Goal: Task Accomplishment & Management: Use online tool/utility

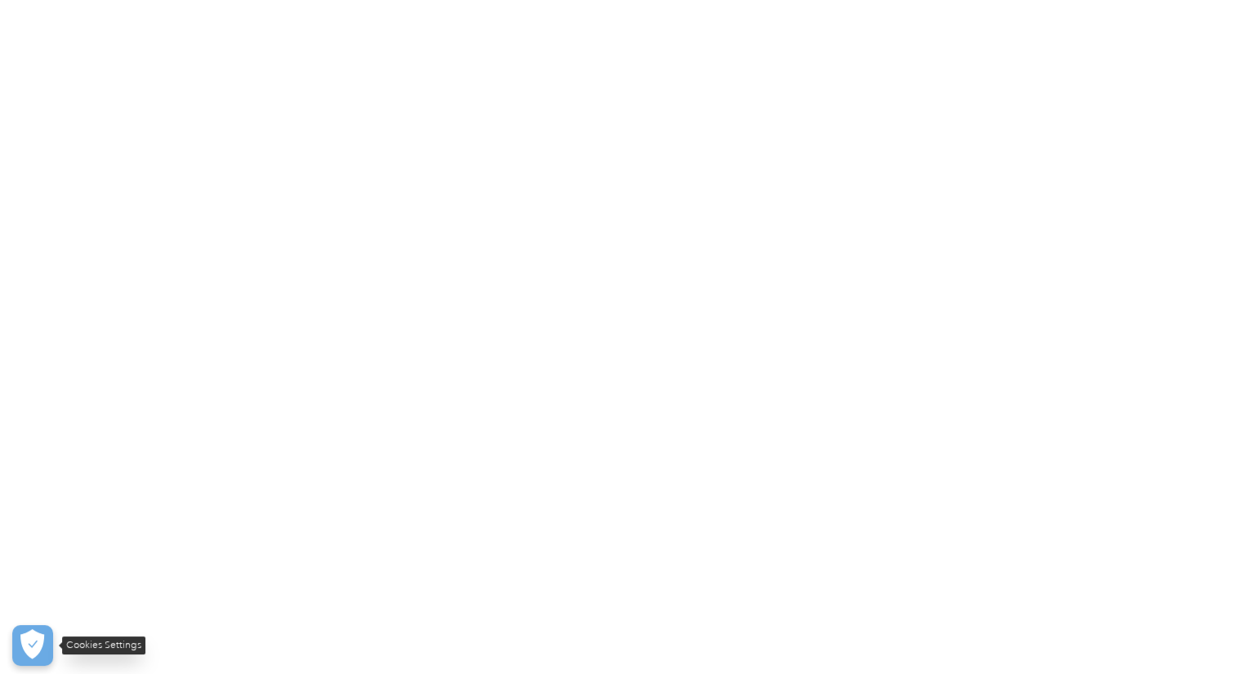
click at [36, 645] on button "Cookies Settings" at bounding box center [32, 645] width 41 height 41
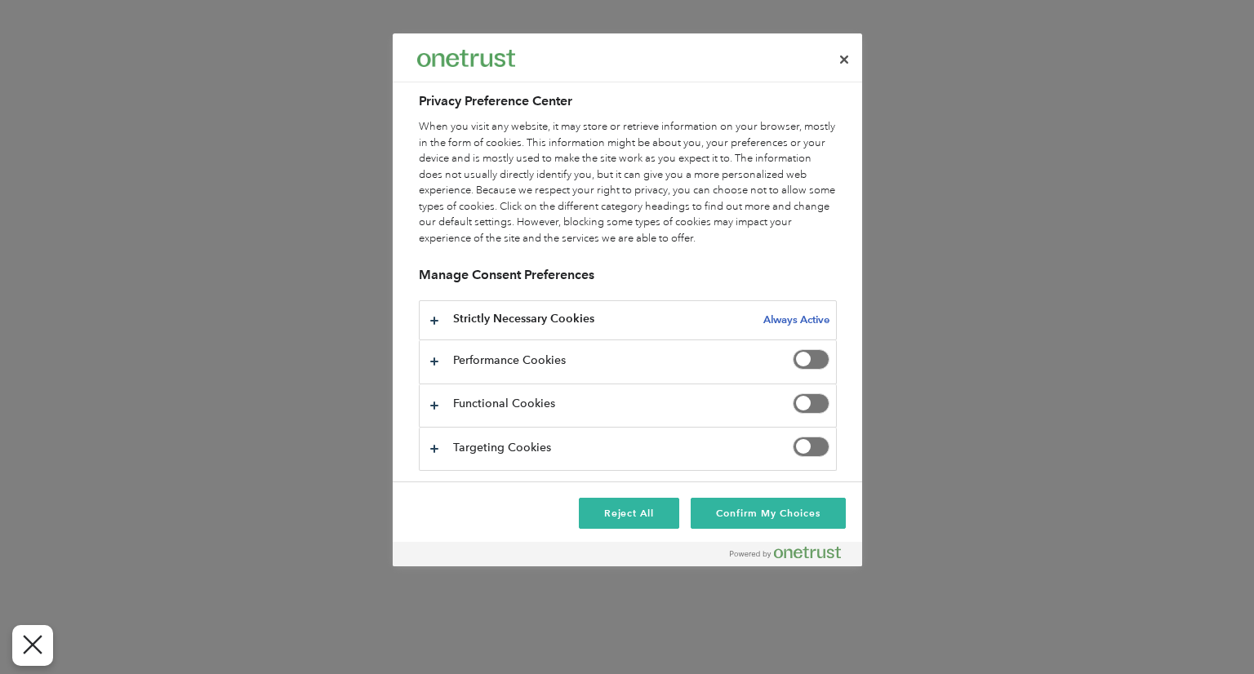
click at [216, 376] on div at bounding box center [627, 337] width 1254 height 674
click at [843, 55] on button "Close" at bounding box center [844, 60] width 36 height 36
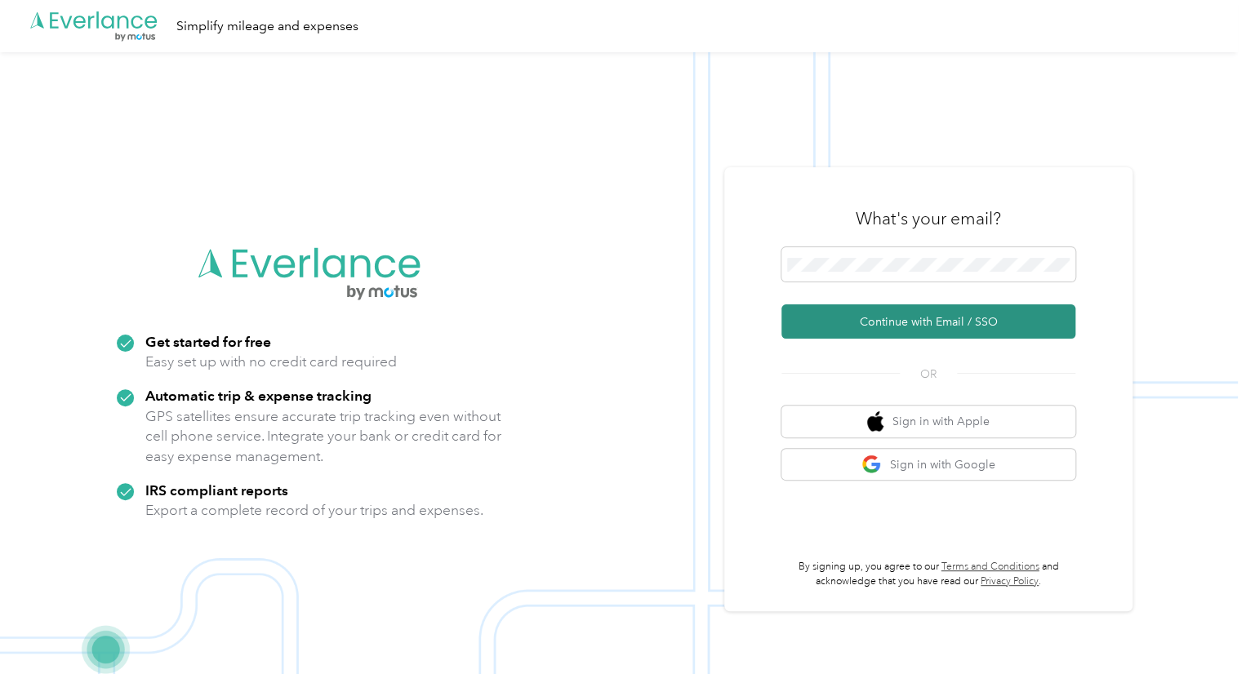
click at [911, 318] on button "Continue with Email / SSO" at bounding box center [928, 322] width 294 height 34
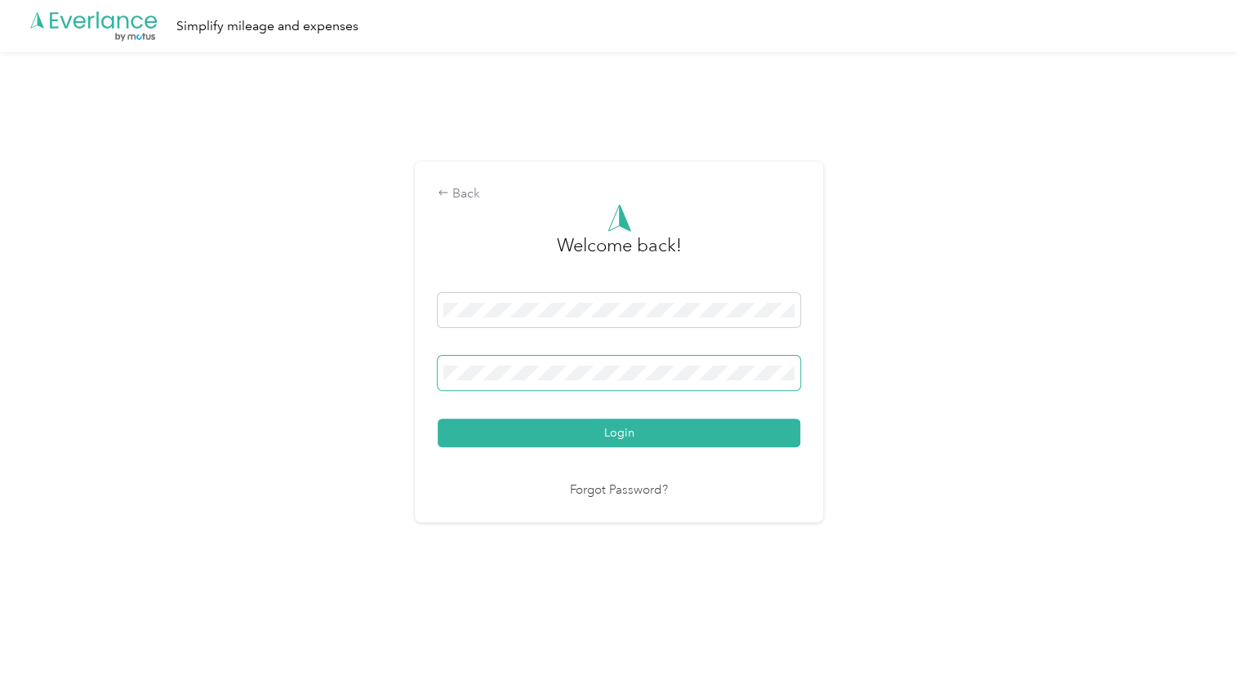
click at [438, 419] on button "Login" at bounding box center [619, 433] width 363 height 29
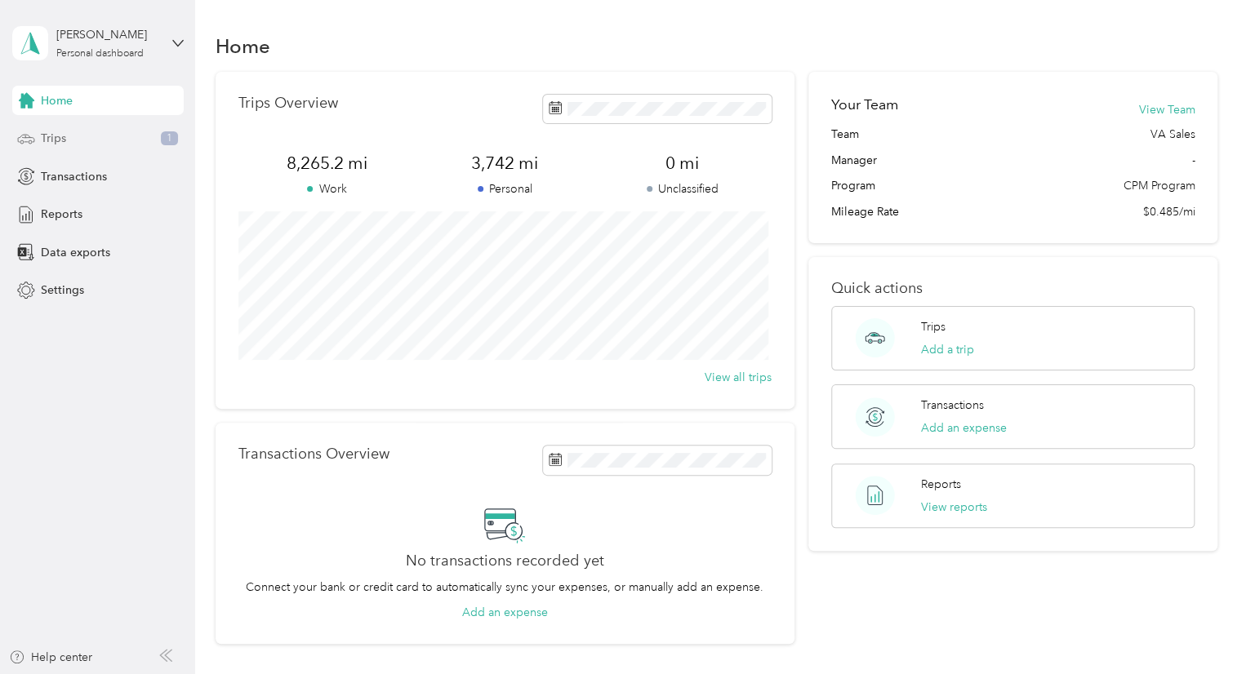
click at [68, 135] on div "Trips 1" at bounding box center [97, 138] width 171 height 29
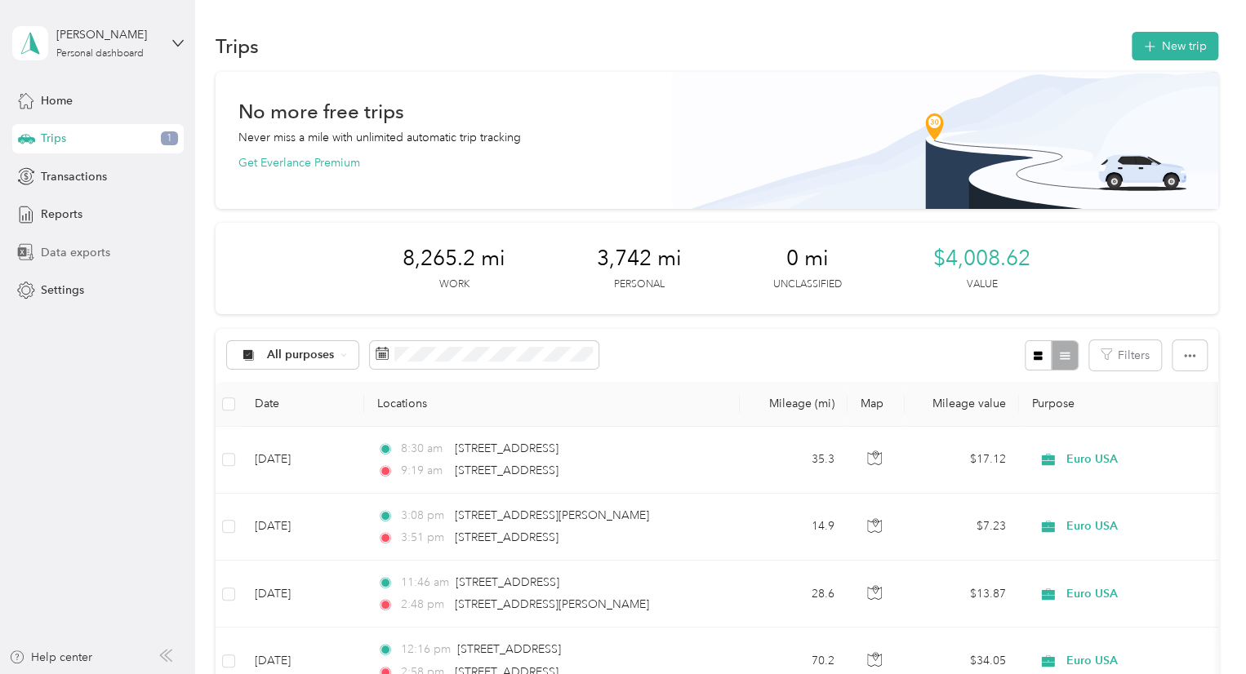
click at [57, 248] on span "Data exports" at bounding box center [75, 252] width 69 height 17
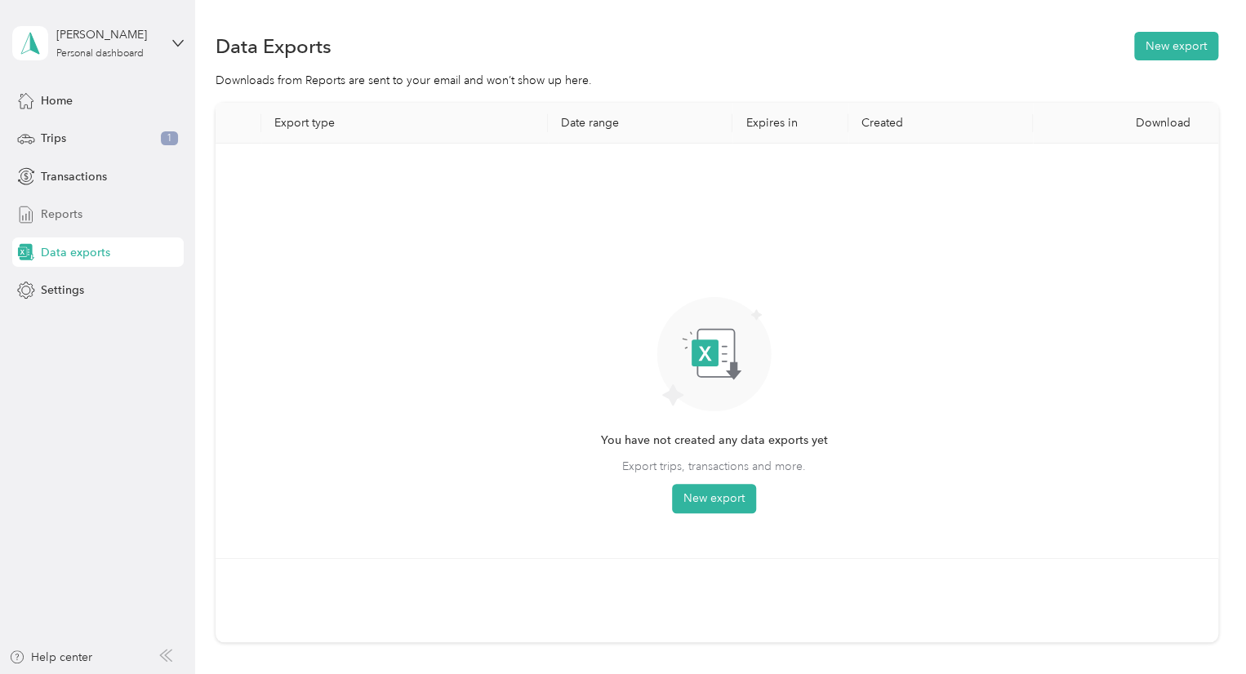
click at [57, 216] on span "Reports" at bounding box center [62, 214] width 42 height 17
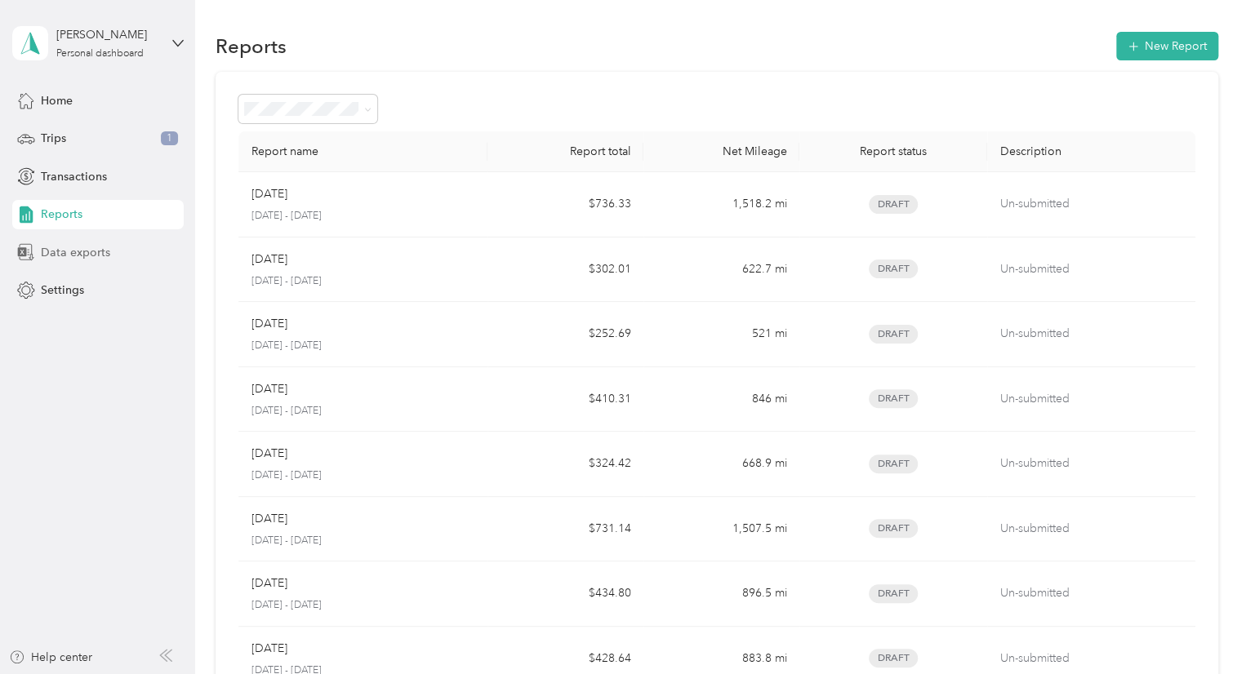
click at [80, 251] on span "Data exports" at bounding box center [75, 252] width 69 height 17
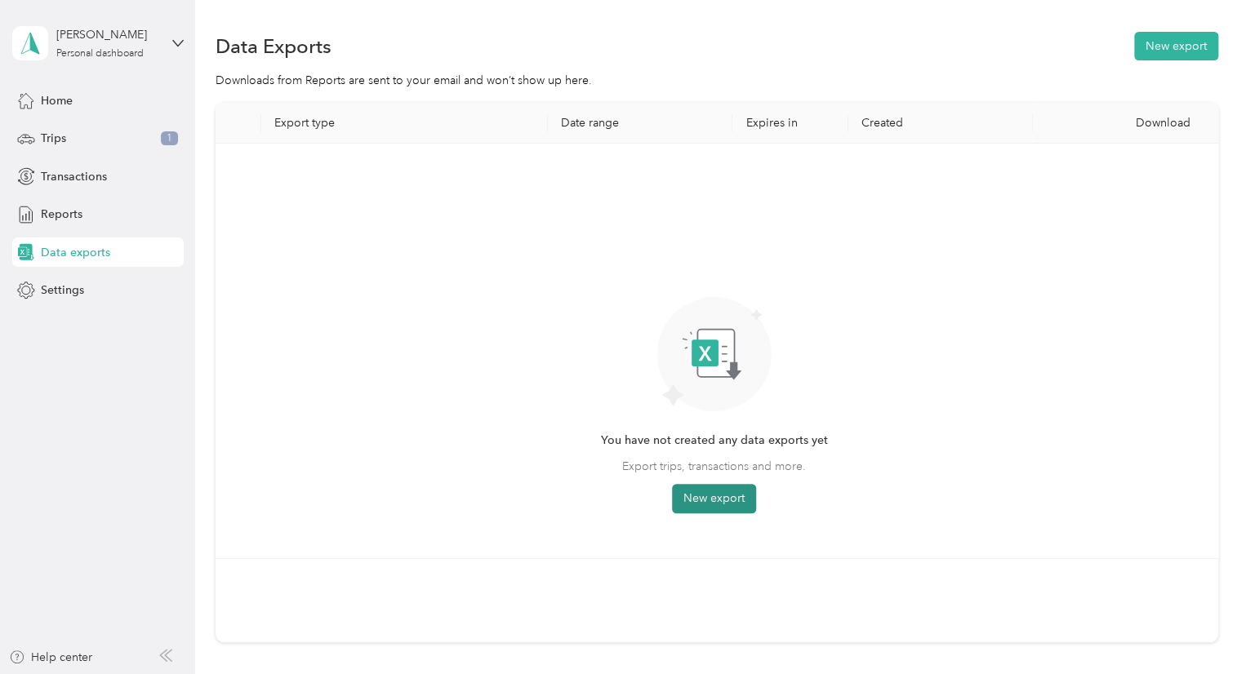
click at [728, 501] on button "New export" at bounding box center [714, 498] width 84 height 29
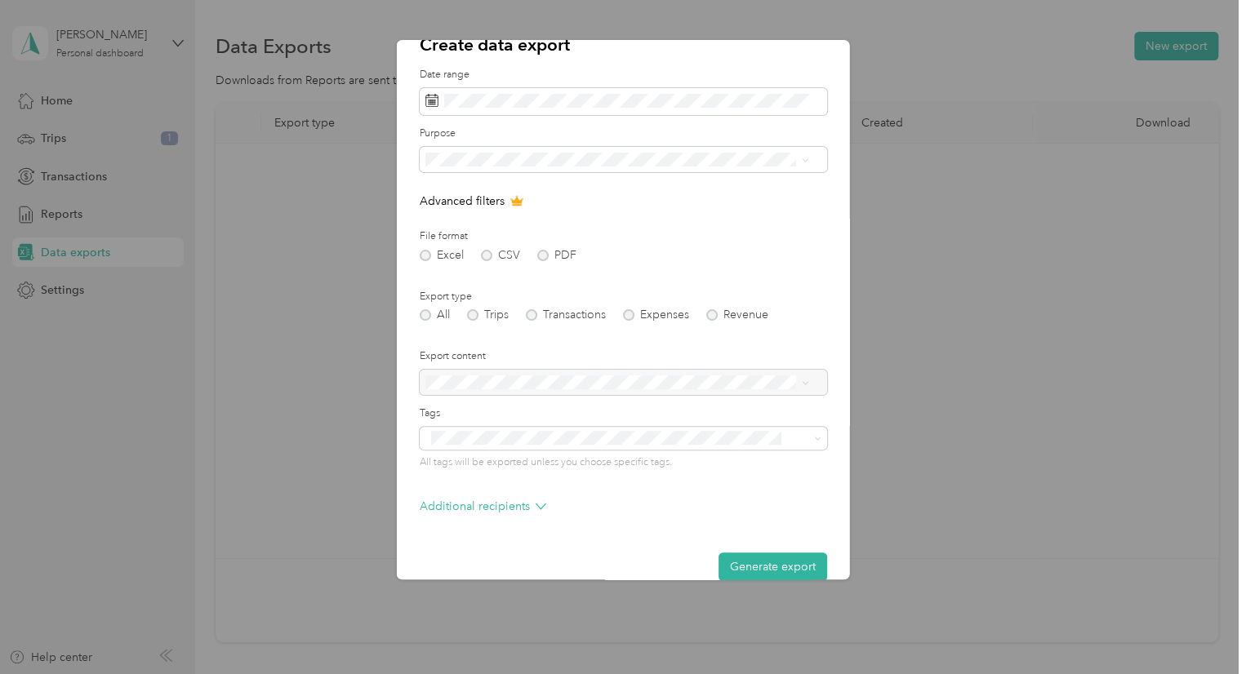
scroll to position [54, 0]
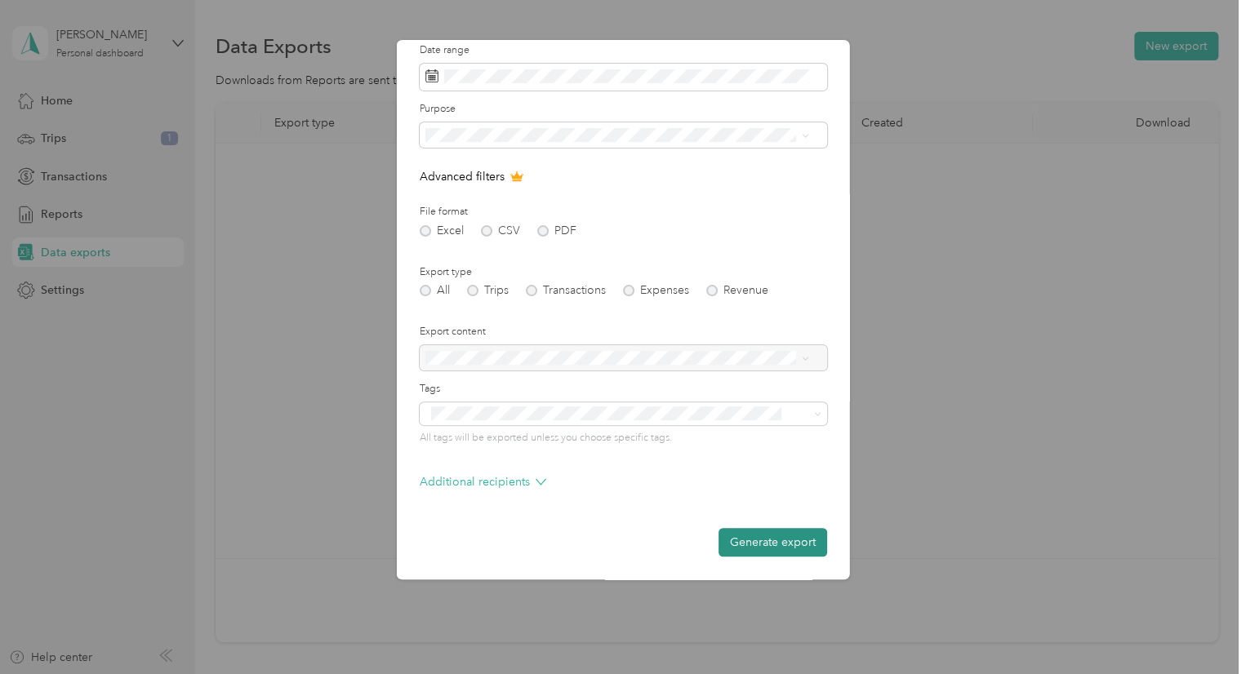
click at [779, 540] on button "Generate export" at bounding box center [773, 542] width 109 height 29
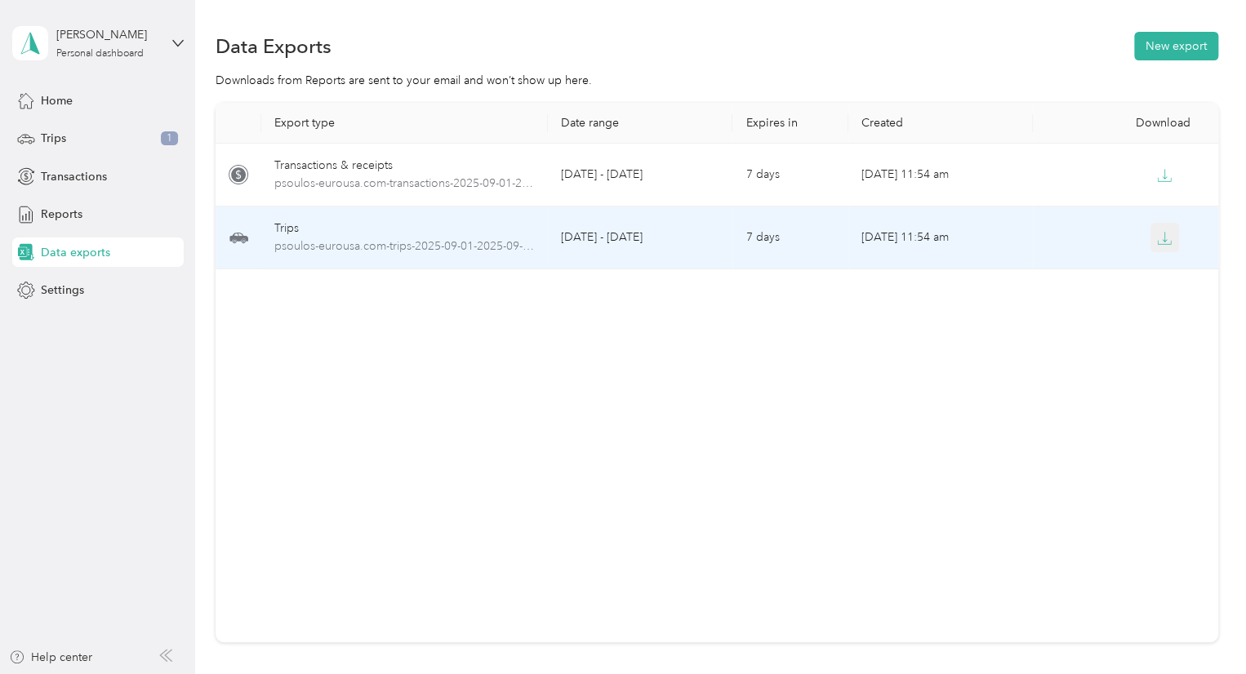
click at [1172, 239] on button "button" at bounding box center [1165, 237] width 29 height 29
